Goal: Information Seeking & Learning: Learn about a topic

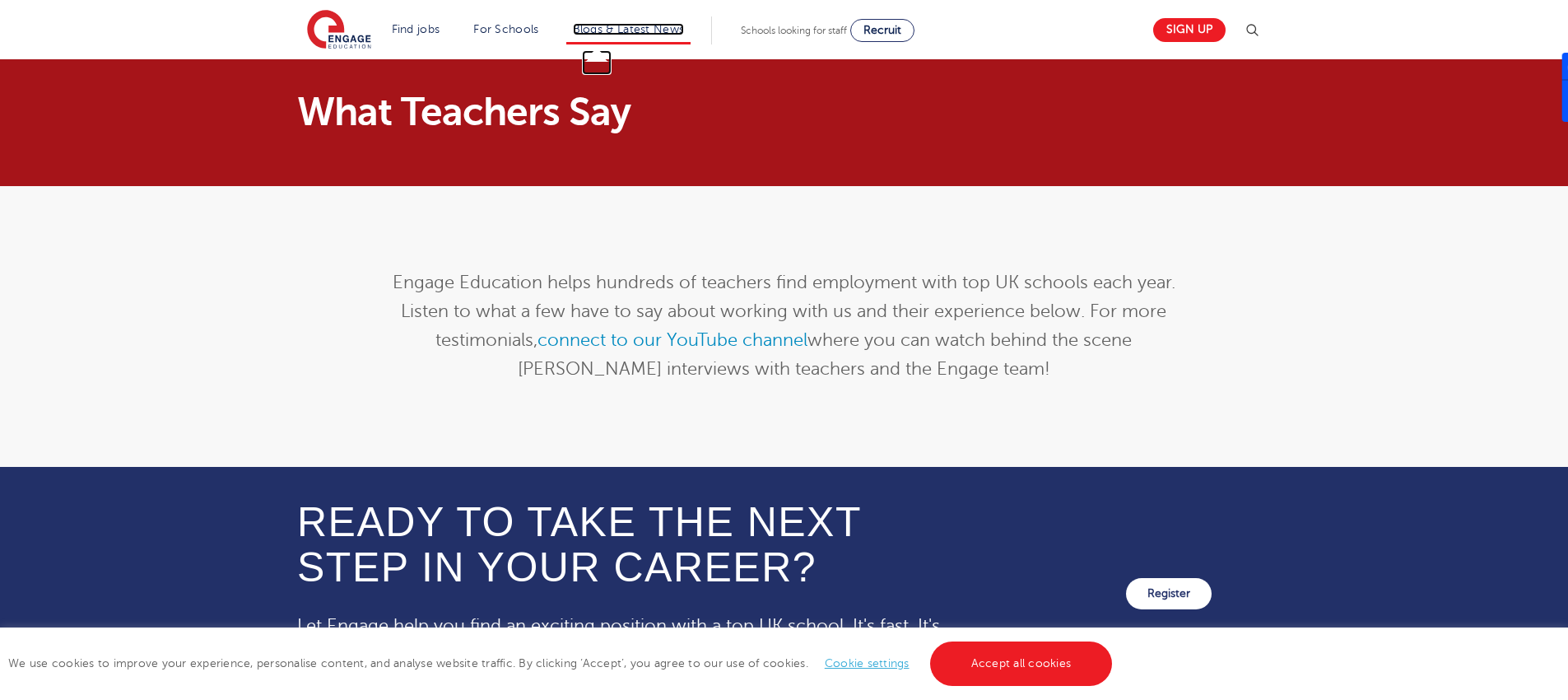
click at [669, 30] on link "Blogs & Latest News" at bounding box center [629, 29] width 112 height 12
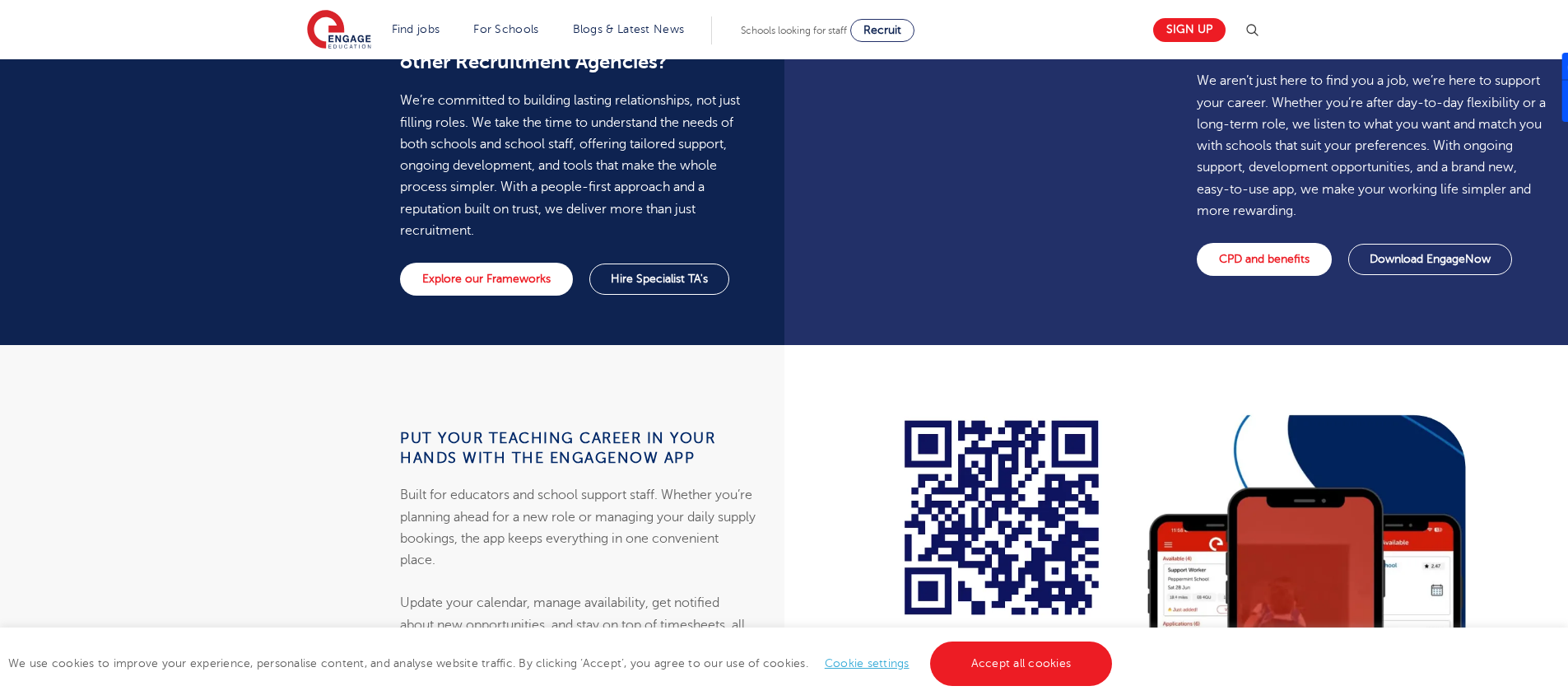
scroll to position [1607, 0]
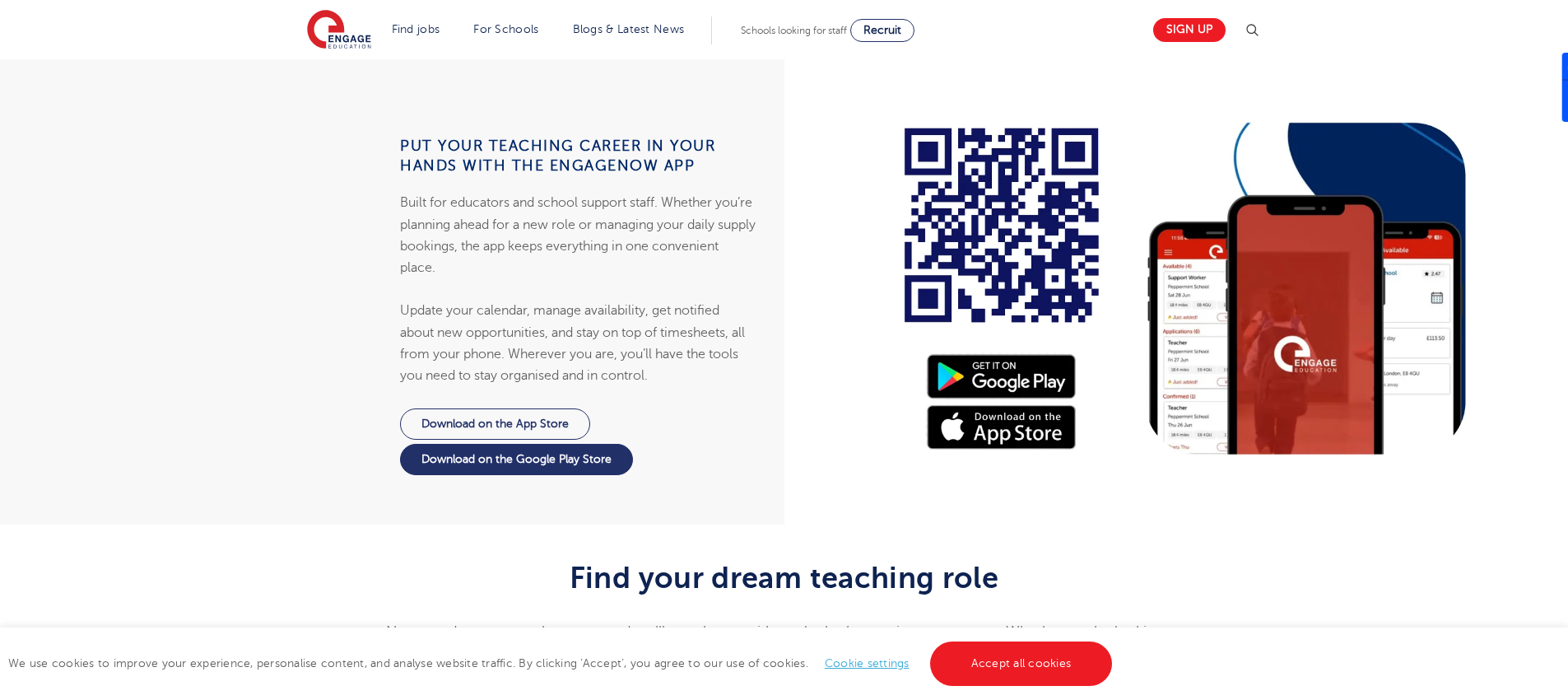
drag, startPoint x: 886, startPoint y: 230, endPoint x: 893, endPoint y: 187, distance: 43.6
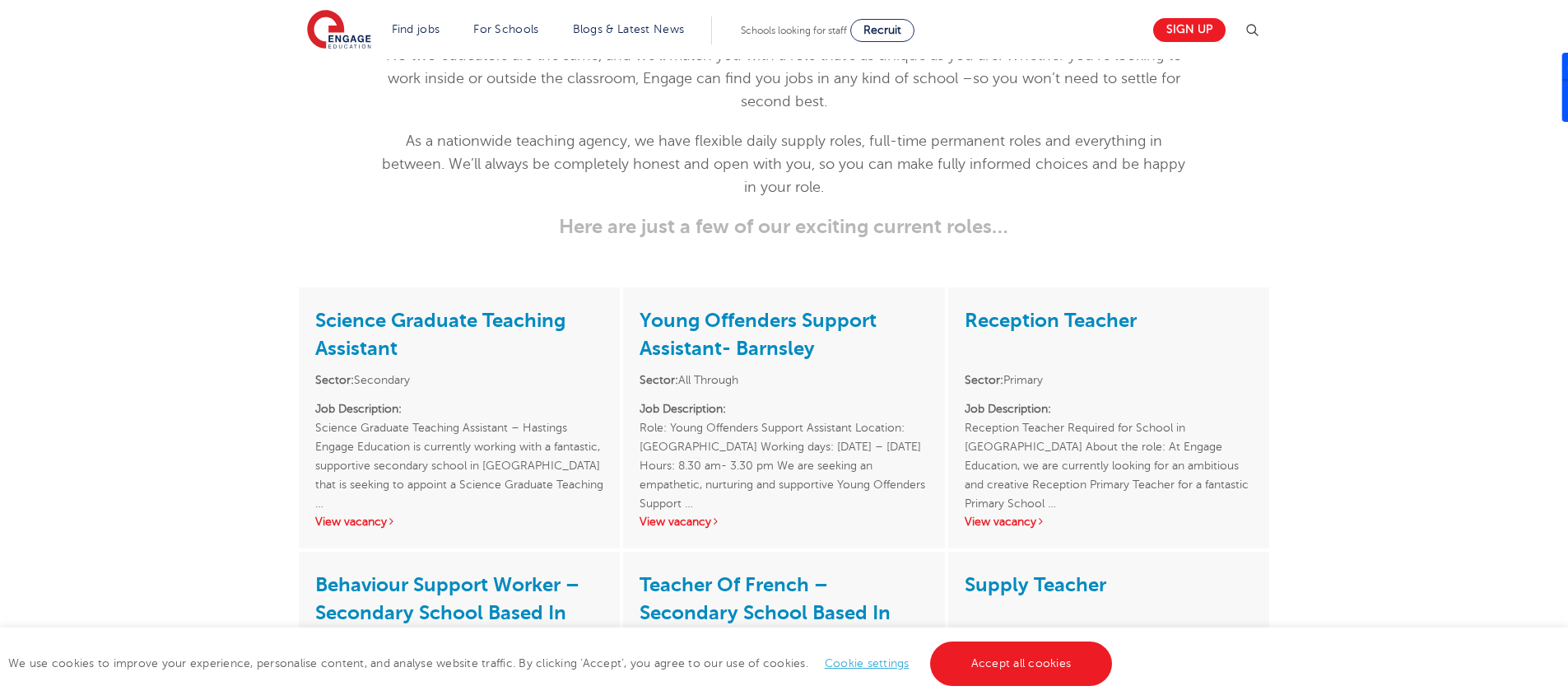
scroll to position [0, 0]
